Goal: Transaction & Acquisition: Register for event/course

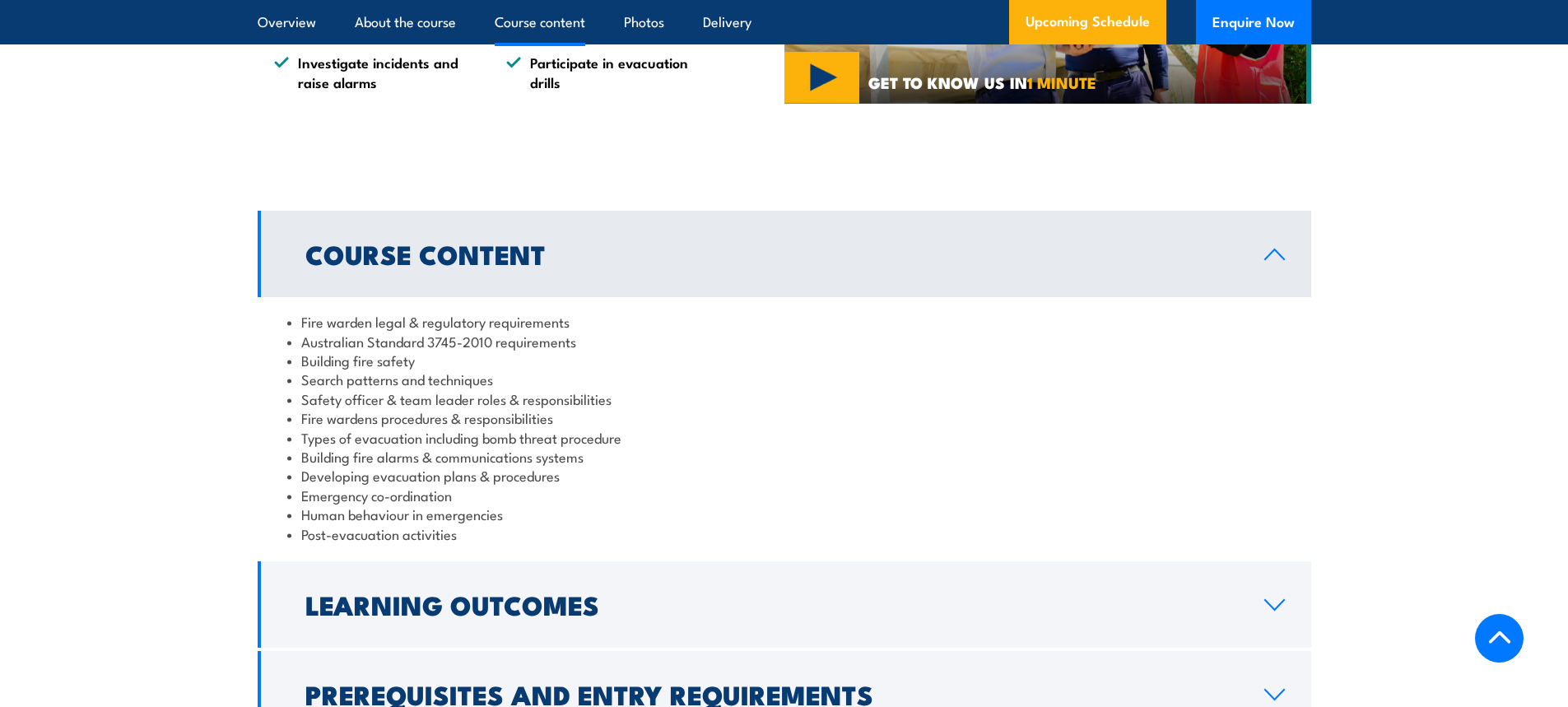
scroll to position [1482, 0]
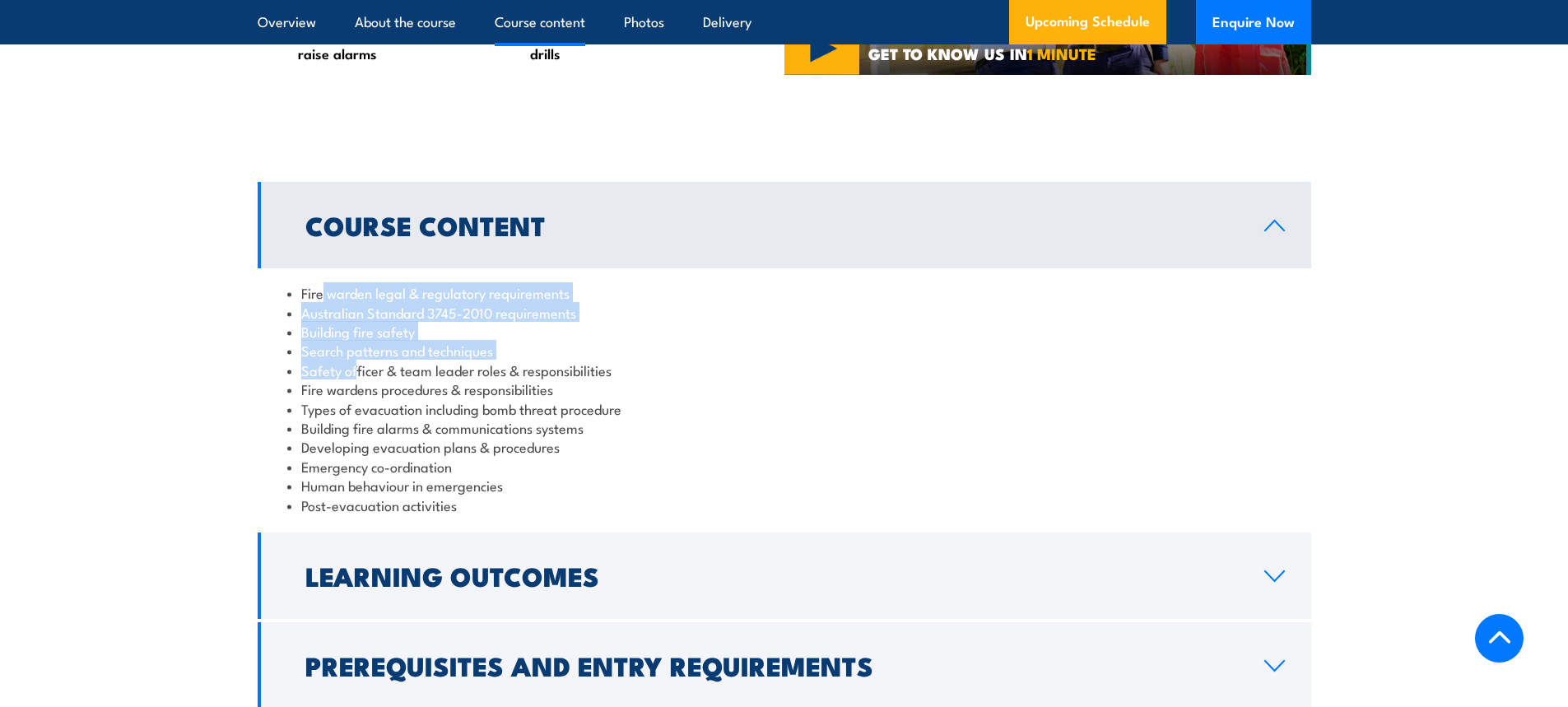
drag, startPoint x: 322, startPoint y: 305, endPoint x: 354, endPoint y: 381, distance: 82.5
click at [354, 381] on ul "Fire warden legal & regulatory requirements Australian Standard 3745-2010 requi…" at bounding box center [784, 398] width 994 height 231
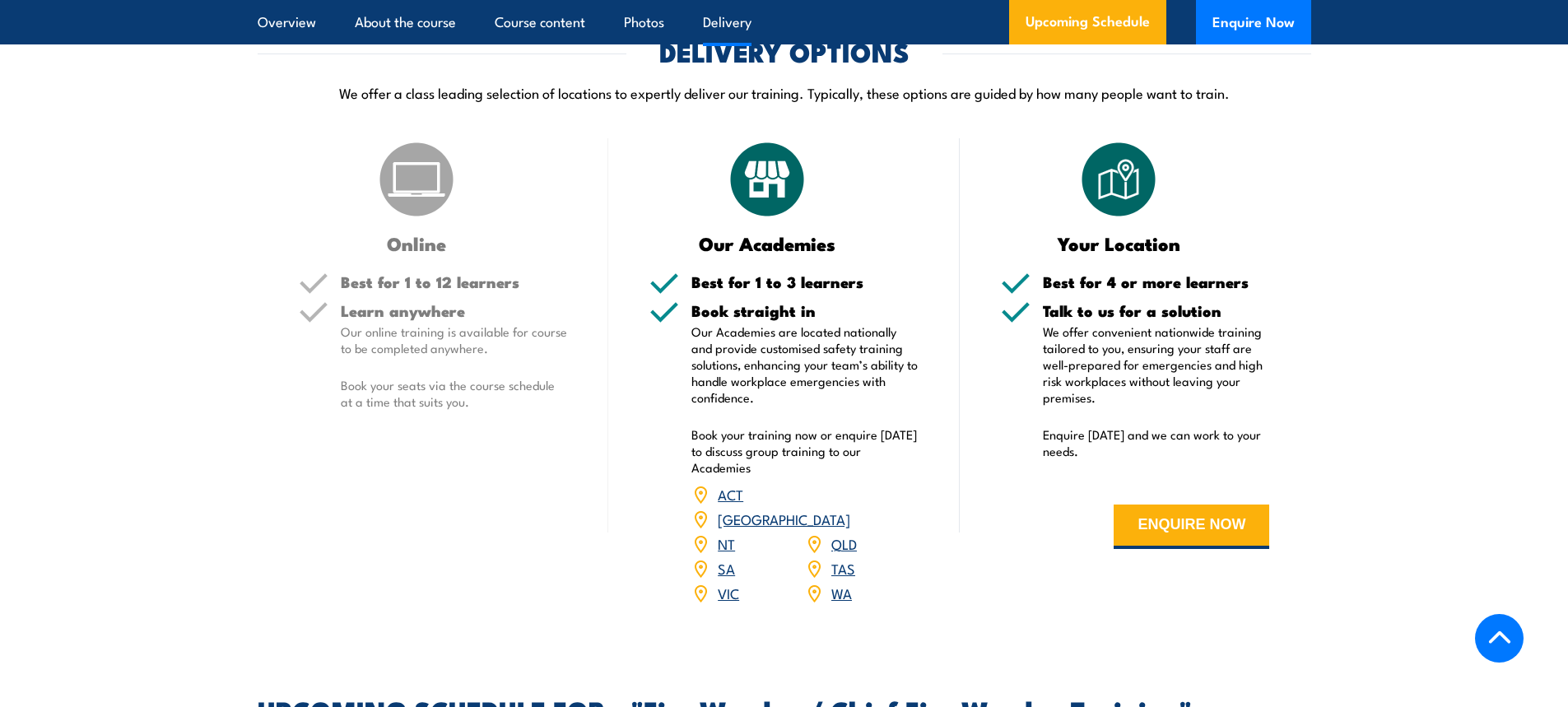
scroll to position [2305, 0]
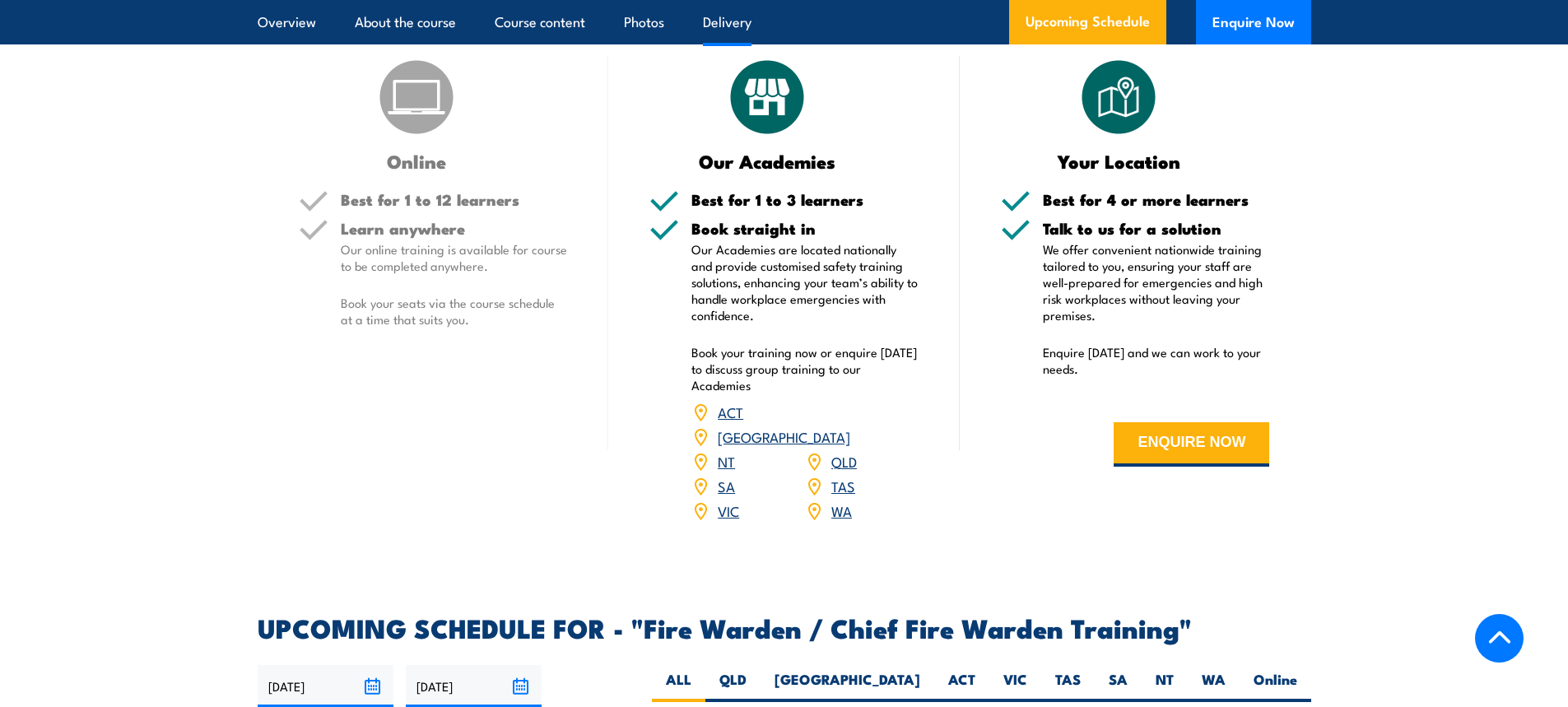
click at [727, 478] on link "SA" at bounding box center [725, 486] width 17 height 20
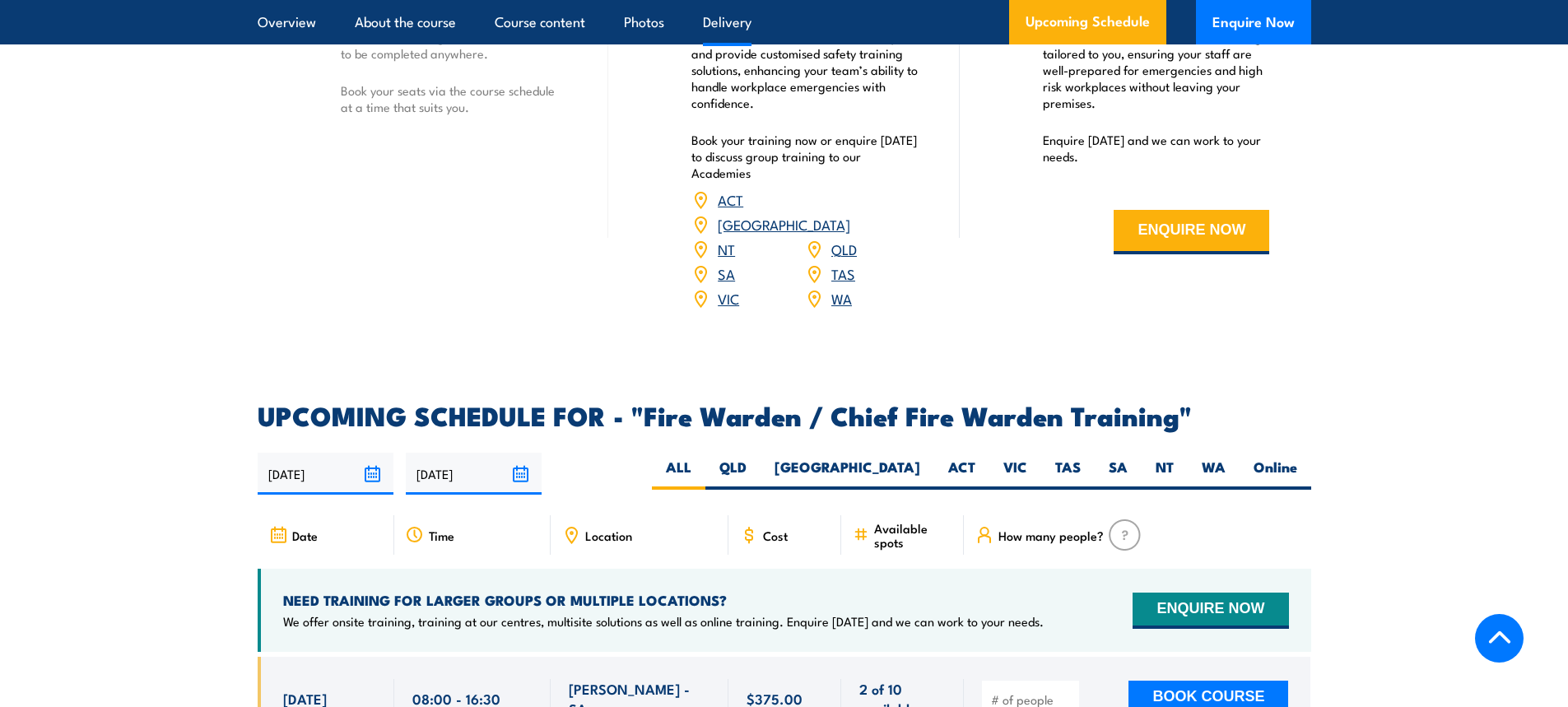
scroll to position [2552, 0]
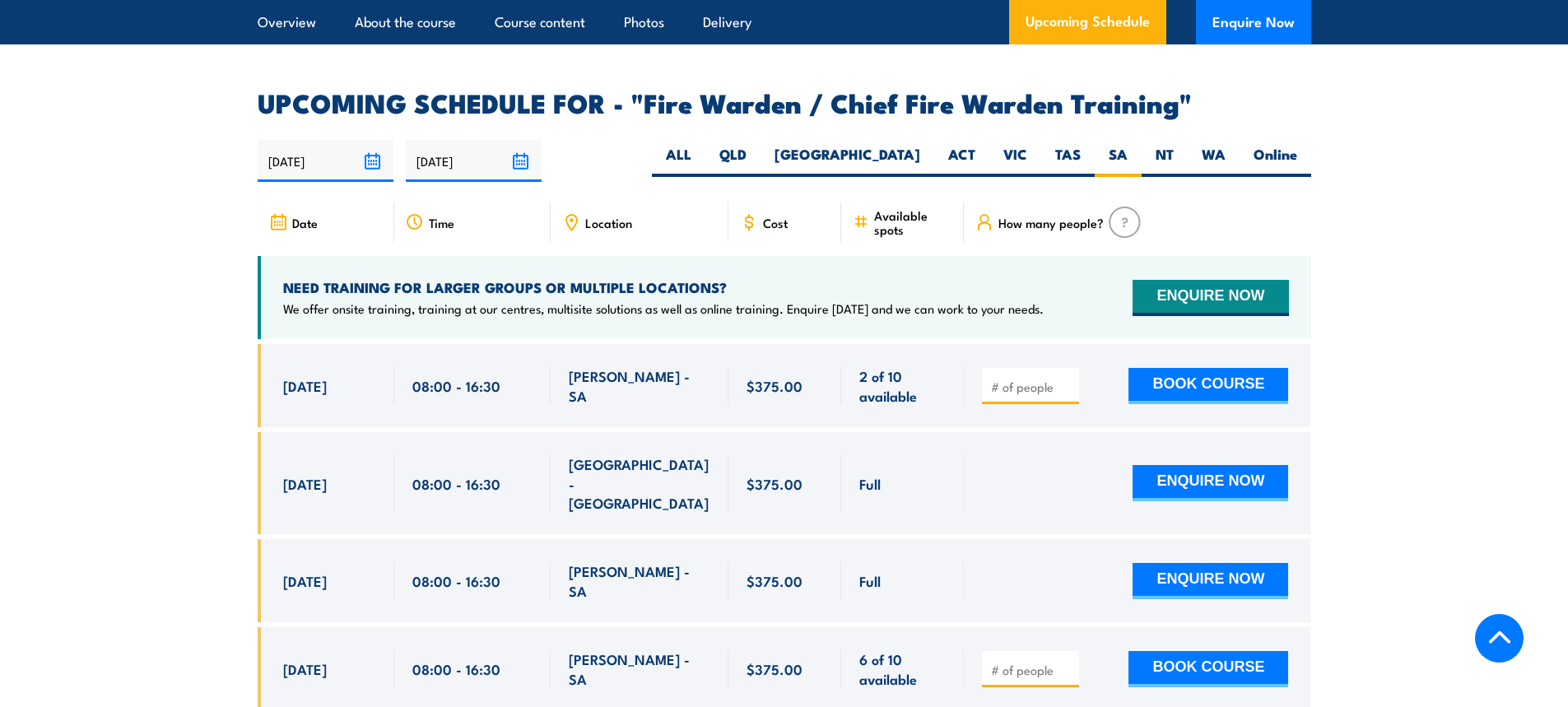
scroll to position [2859, 0]
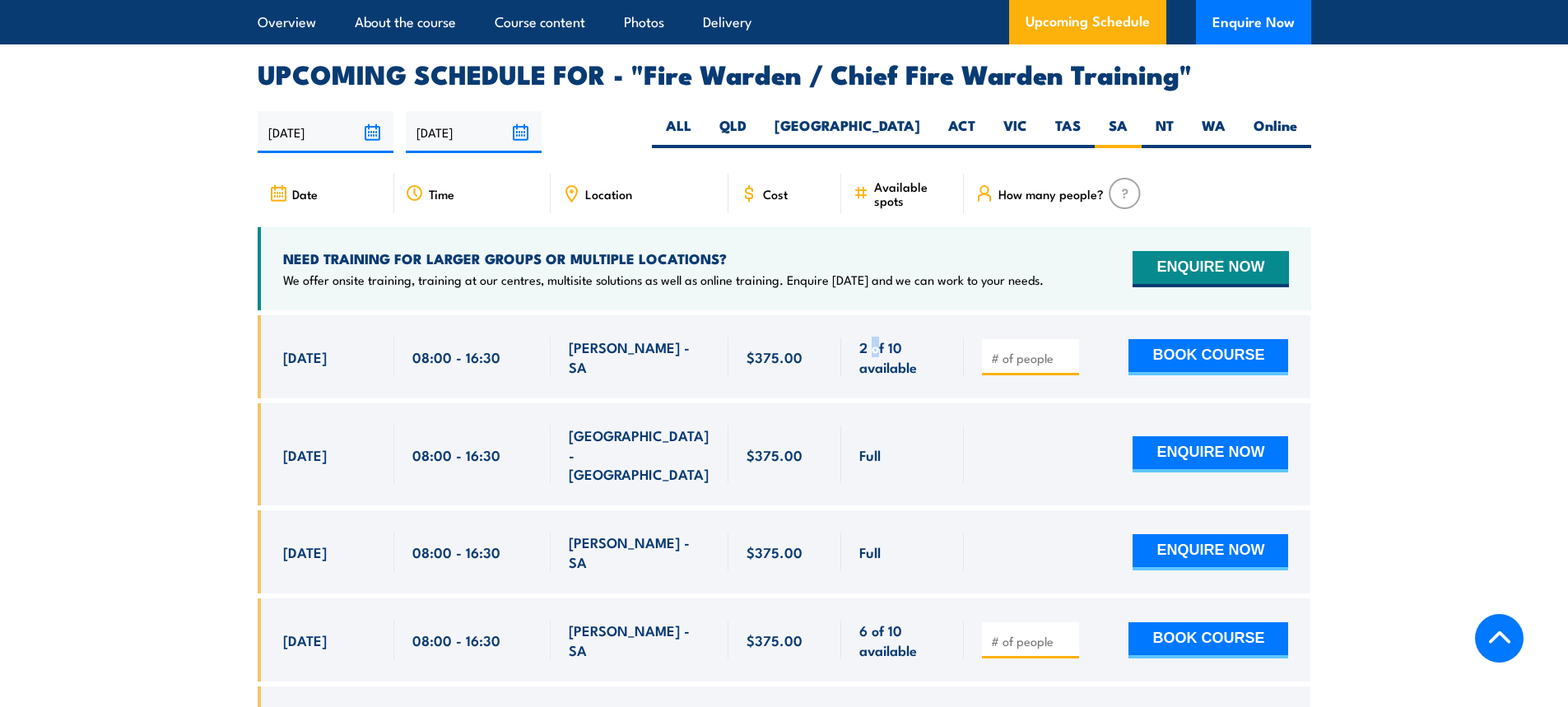
drag, startPoint x: 871, startPoint y: 345, endPoint x: 882, endPoint y: 344, distance: 11.0
click at [882, 344] on span "2 of 10 available" at bounding box center [902, 358] width 86 height 39
click at [880, 361] on span "2 of 10 available" at bounding box center [902, 358] width 86 height 39
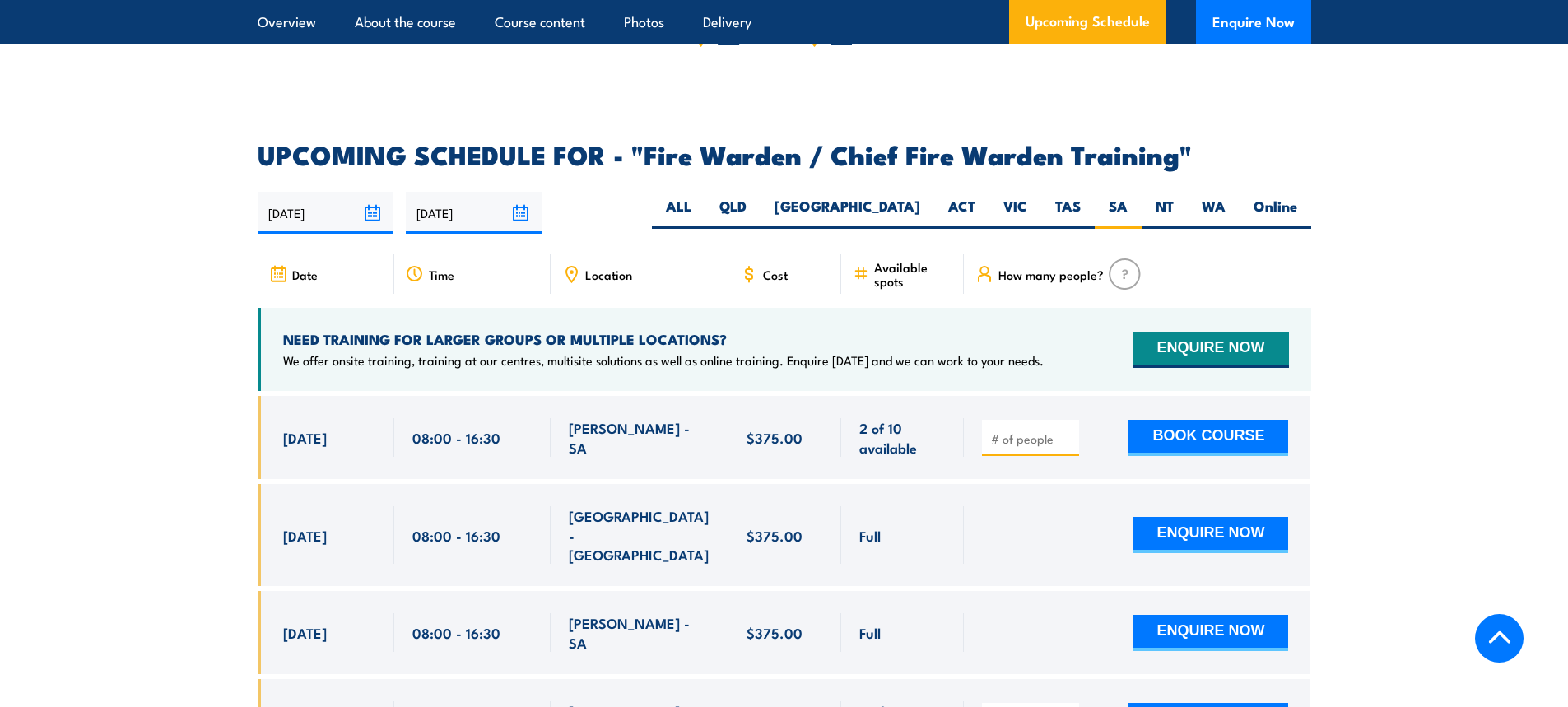
scroll to position [2777, 0]
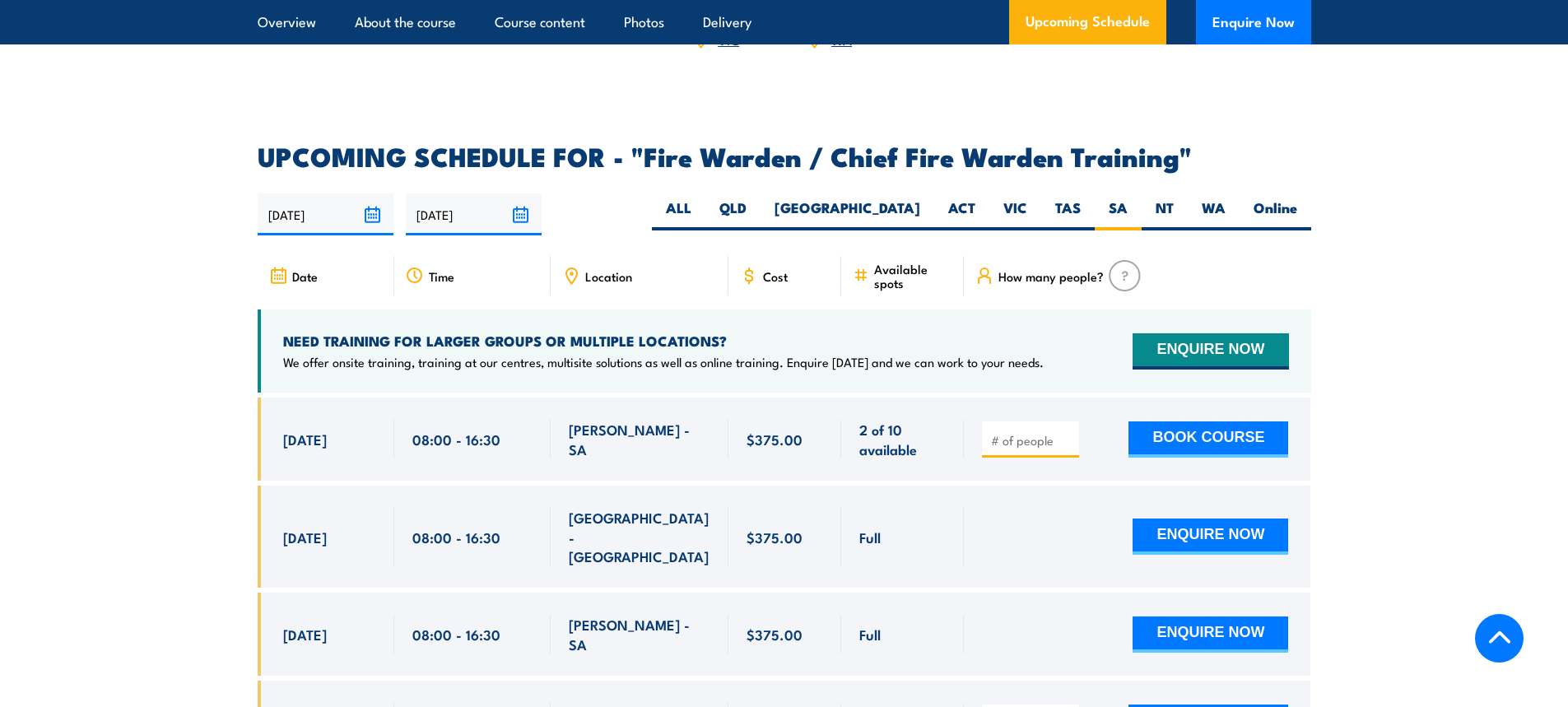
click at [1044, 432] on input "number" at bounding box center [1032, 440] width 83 height 17
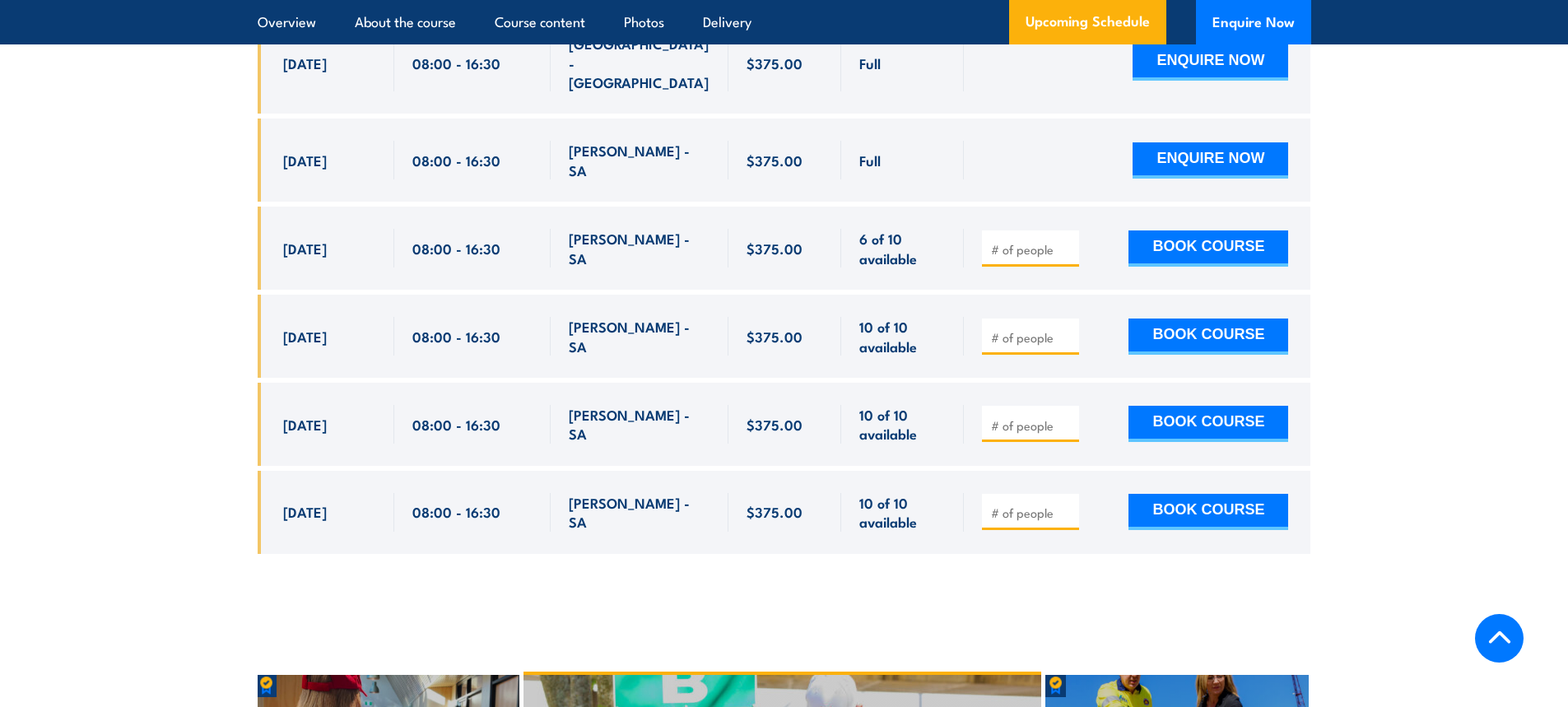
scroll to position [3271, 0]
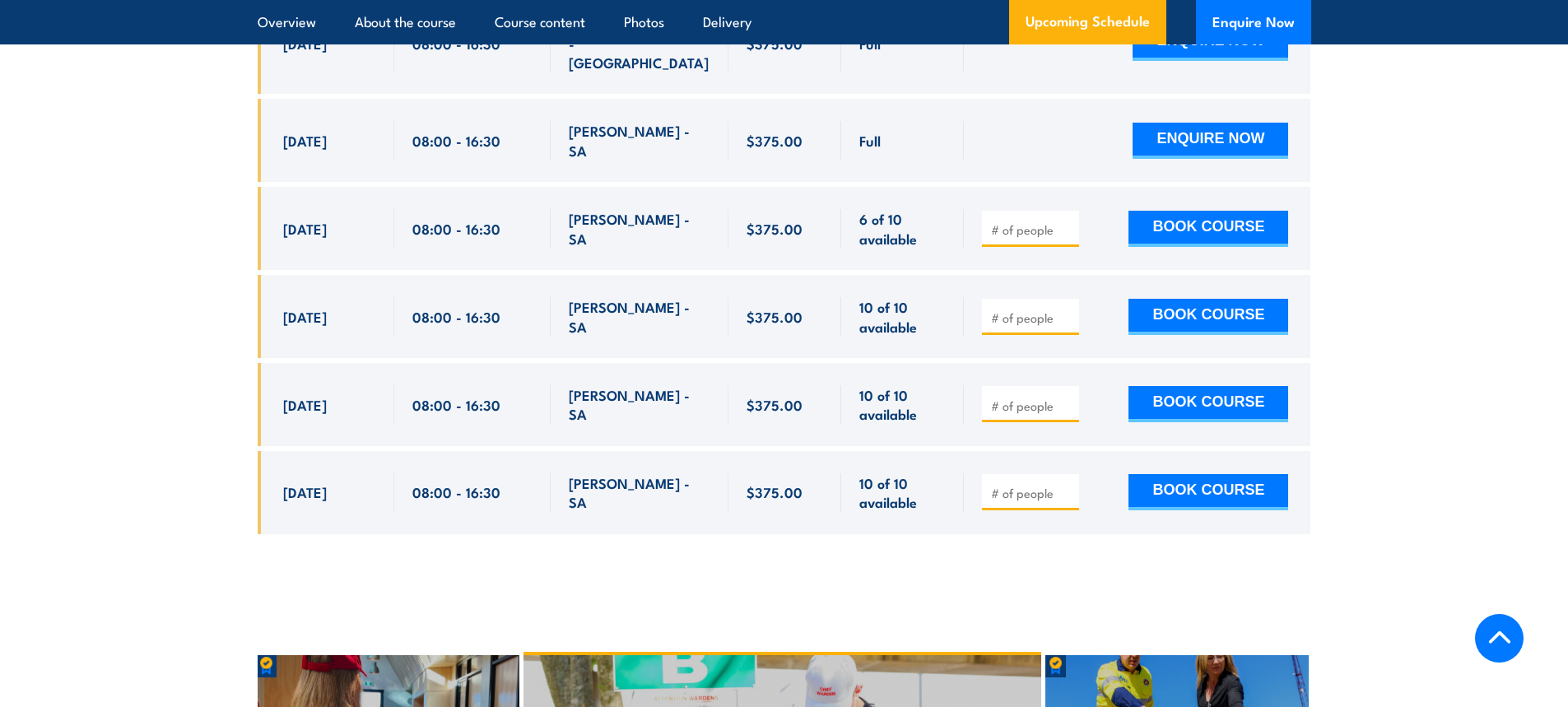
click at [1016, 221] on input "number" at bounding box center [1032, 229] width 83 height 17
